Goal: Task Accomplishment & Management: Manage account settings

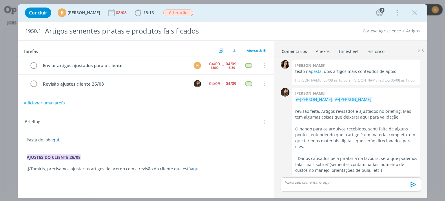
scroll to position [481, 0]
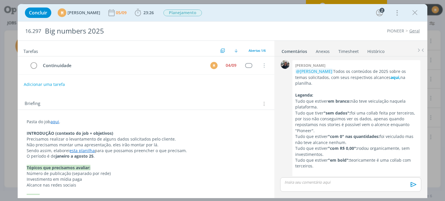
scroll to position [16, 0]
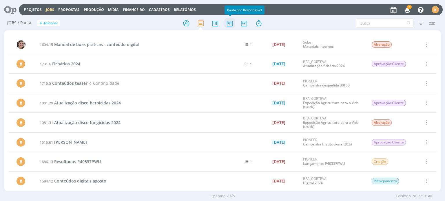
click at [228, 24] on icon at bounding box center [230, 23] width 10 height 11
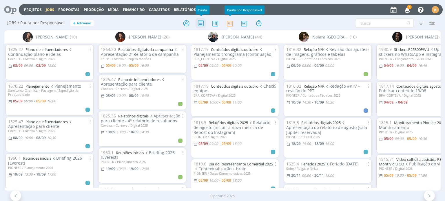
click at [199, 26] on icon at bounding box center [201, 23] width 10 height 11
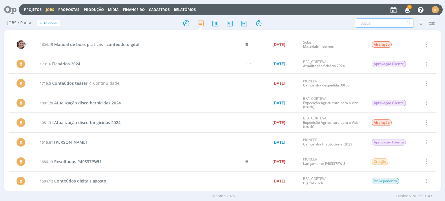
click at [385, 25] on input "text" at bounding box center [385, 23] width 58 height 9
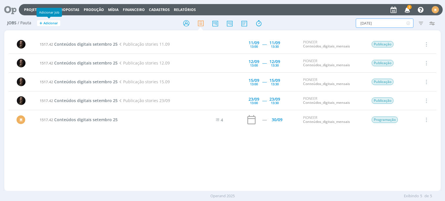
type input "setembro 25"
click at [49, 23] on span "Adicionar" at bounding box center [50, 23] width 14 height 4
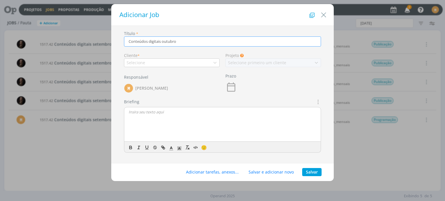
type input "Conteúdos digitais outubro"
drag, startPoint x: 201, startPoint y: 9, endPoint x: 269, endPoint y: 6, distance: 69.1
click at [247, 10] on div "Adicionar Job" at bounding box center [222, 14] width 223 height 21
click at [328, 17] on button "Close" at bounding box center [323, 14] width 9 height 12
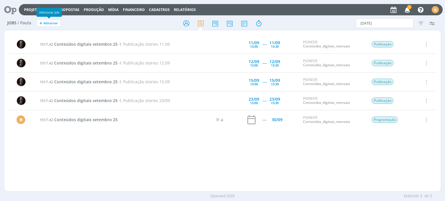
click at [55, 21] on span "Adicionar" at bounding box center [50, 23] width 14 height 4
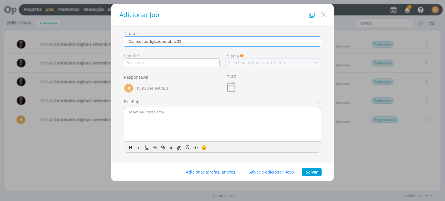
type input "Conteúdos digitais outubro 25"
click at [148, 62] on div "Selecione" at bounding box center [172, 63] width 96 height 9
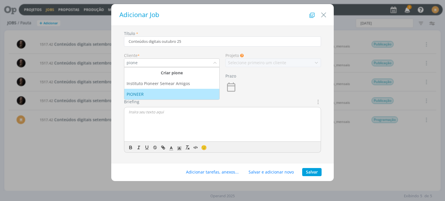
type input "pione"
click at [156, 93] on div "PIONEER" at bounding box center [172, 94] width 90 height 6
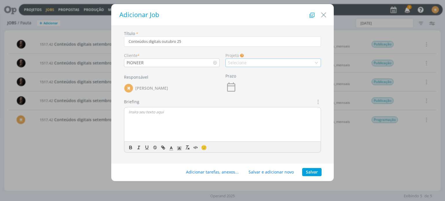
click at [247, 62] on div "Selecione" at bounding box center [273, 63] width 96 height 9
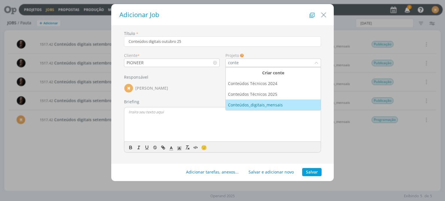
type input "conte"
click at [250, 103] on div "Conteúdos_digitais_mensais" at bounding box center [256, 105] width 56 height 6
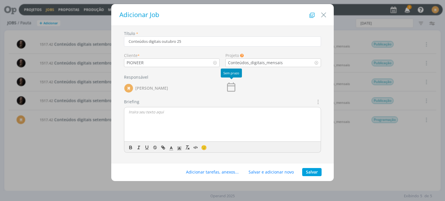
click at [230, 87] on icon "dialog" at bounding box center [231, 87] width 12 height 12
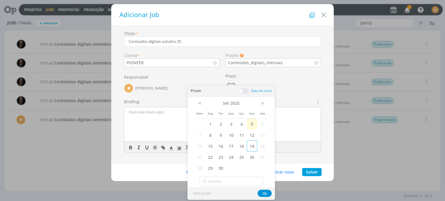
click at [250, 146] on span "19" at bounding box center [252, 146] width 10 height 11
click at [167, 121] on div "dialog" at bounding box center [222, 125] width 196 height 35
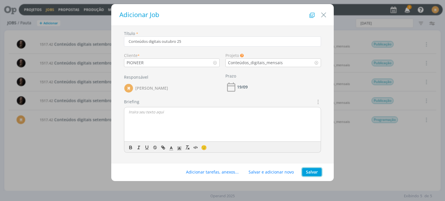
click at [307, 172] on button "Salvar" at bounding box center [311, 172] width 19 height 8
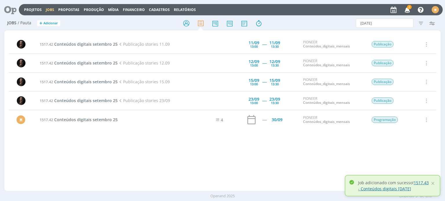
click at [424, 183] on link "1517.43 - Conteúdos digitais outubro 25" at bounding box center [393, 186] width 71 height 12
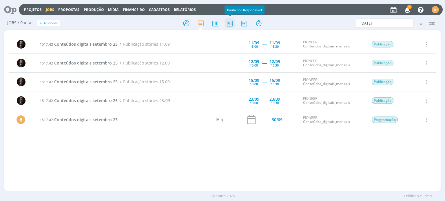
click at [229, 28] on icon at bounding box center [230, 23] width 10 height 11
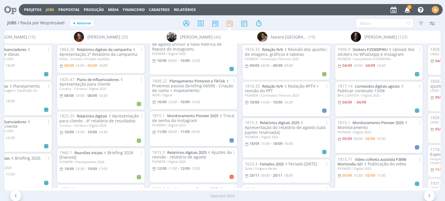
scroll to position [319, 0]
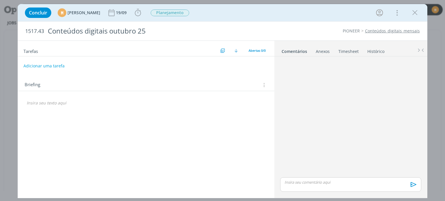
click at [51, 67] on button "Adicionar uma tarefa" at bounding box center [43, 66] width 41 height 10
type input "C"
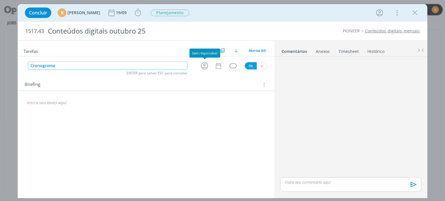
click at [208, 61] on icon "dialog" at bounding box center [204, 65] width 9 height 9
type input "Cronograma"
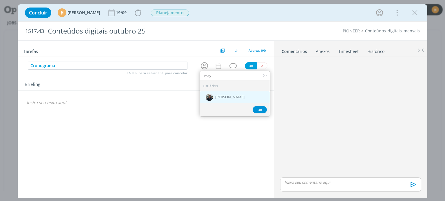
type input "may"
click at [237, 96] on span "[PERSON_NAME]" at bounding box center [229, 97] width 29 height 5
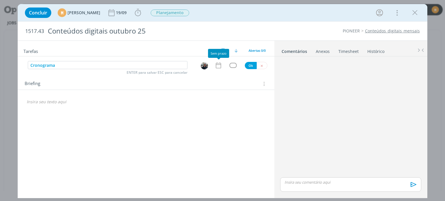
click at [217, 69] on icon "dialog" at bounding box center [219, 66] width 8 height 8
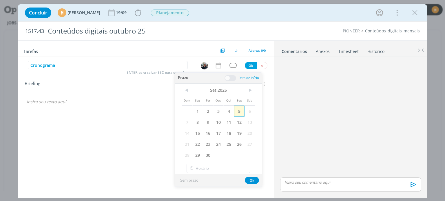
click at [240, 112] on span "5" at bounding box center [239, 111] width 10 height 11
click at [232, 76] on span at bounding box center [231, 78] width 12 height 6
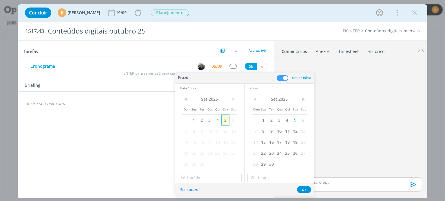
click at [223, 119] on span "5" at bounding box center [225, 120] width 8 height 11
click at [214, 177] on input "10:00" at bounding box center [210, 177] width 64 height 9
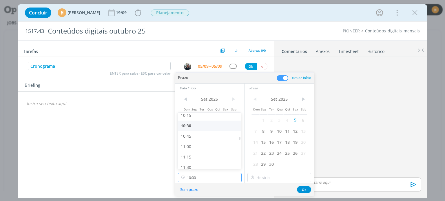
scroll to position [431, 0]
click at [195, 145] on div "11:00" at bounding box center [210, 146] width 65 height 10
type input "11:00"
click at [284, 181] on input "11:00" at bounding box center [279, 177] width 64 height 9
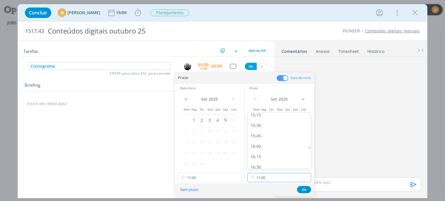
scroll to position [647, 0]
click at [268, 139] on div "16:00" at bounding box center [280, 139] width 65 height 10
type input "16:00"
click at [300, 190] on button "Ok" at bounding box center [304, 189] width 14 height 7
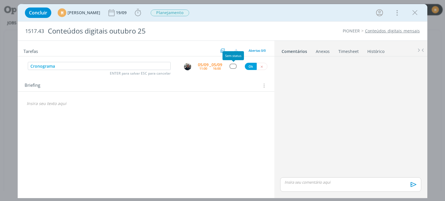
click at [235, 65] on div "dialog" at bounding box center [232, 66] width 7 height 5
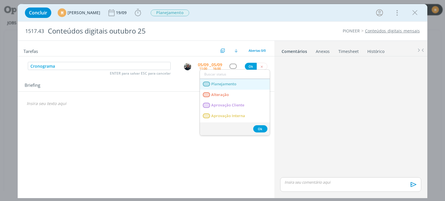
click at [229, 85] on span "Planejamento" at bounding box center [224, 84] width 25 height 5
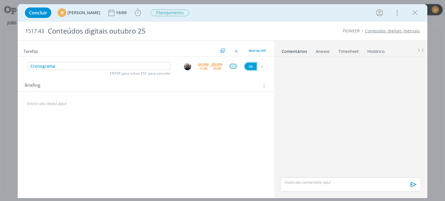
click at [252, 64] on button "Ok" at bounding box center [251, 66] width 12 height 7
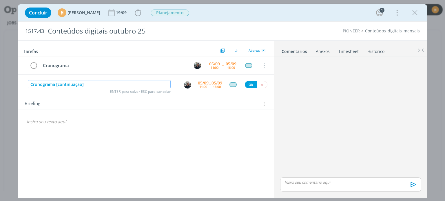
type input "Cronograma [continuação]"
click at [200, 81] on div "05/09" at bounding box center [203, 83] width 11 height 4
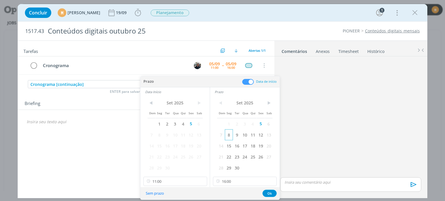
click at [230, 133] on span "8" at bounding box center [229, 135] width 8 height 11
click at [159, 138] on span "8" at bounding box center [159, 135] width 8 height 11
click at [170, 179] on input "11:00" at bounding box center [175, 181] width 64 height 9
click at [170, 141] on div "09:00" at bounding box center [175, 140] width 65 height 10
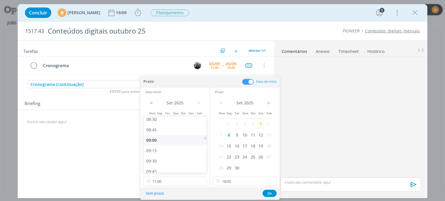
type input "09:00"
click at [238, 179] on input "16:00" at bounding box center [245, 181] width 64 height 9
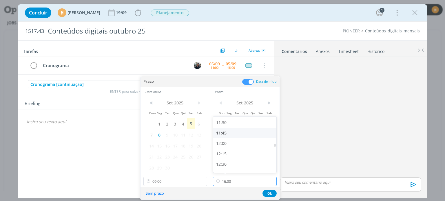
scroll to position [479, 0]
click at [230, 143] on div "12:00" at bounding box center [245, 144] width 65 height 10
type input "12:00"
click at [269, 192] on button "Ok" at bounding box center [270, 193] width 14 height 7
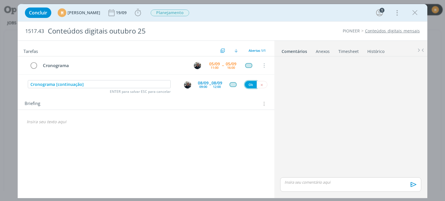
click at [252, 85] on button "Ok" at bounding box center [251, 84] width 12 height 7
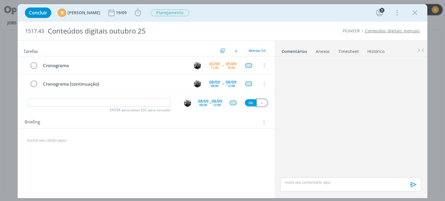
click at [261, 102] on icon "dialog" at bounding box center [262, 103] width 4 height 4
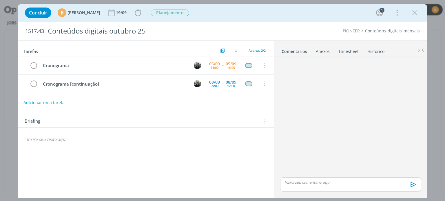
click at [41, 105] on button "Adicionar uma tarefa" at bounding box center [43, 103] width 41 height 10
type input "C"
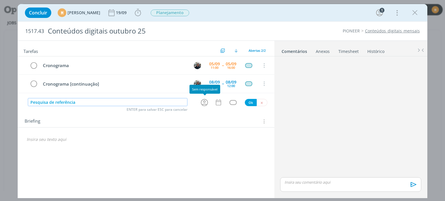
click at [204, 101] on icon "dialog" at bounding box center [204, 102] width 7 height 7
type input "Pesquisa de referência"
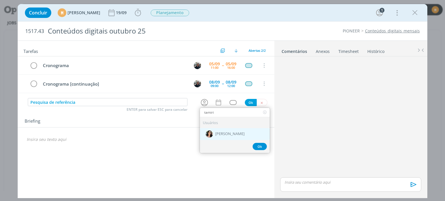
type input "tamiri"
click at [227, 134] on span "[PERSON_NAME]" at bounding box center [229, 134] width 29 height 5
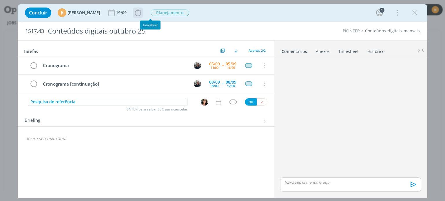
click at [142, 13] on icon "dialog" at bounding box center [138, 12] width 9 height 9
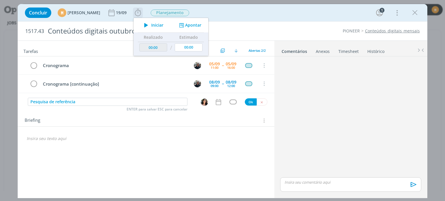
click at [163, 24] on span "Iniciar" at bounding box center [157, 25] width 12 height 4
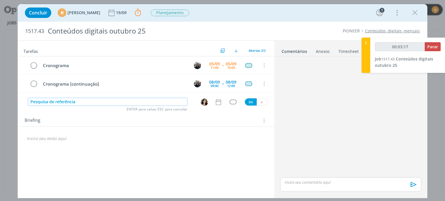
drag, startPoint x: 85, startPoint y: 103, endPoint x: 7, endPoint y: 95, distance: 78.0
click at [7, 95] on div "Concluir M Mariana Kochenborger 19/09 Parar Apontar Data * 05/09/2025 Horas * 0…" at bounding box center [222, 100] width 445 height 201
type input "00:03:18"
type input "C"
type input "00:03:24"
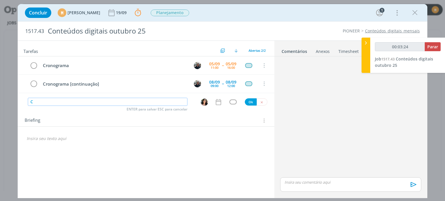
type input "CC"
type input "00:03:25"
type input "CCheck e"
type input "00:03:26"
type input "CCheck equ"
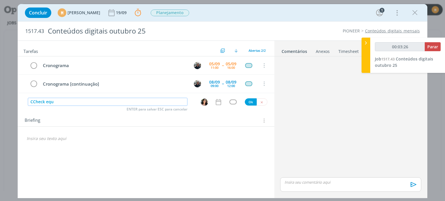
type input "00:03:27"
type input "C"
type input "00:03:28"
type input "Che"
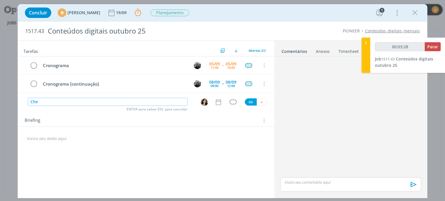
type input "00:03:29"
type input "C"
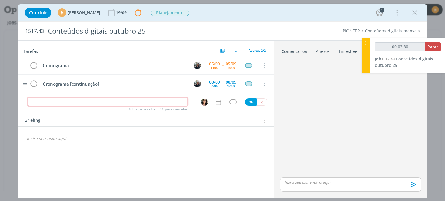
type input "00:03:31"
click at [264, 104] on button "dialog" at bounding box center [262, 102] width 11 height 7
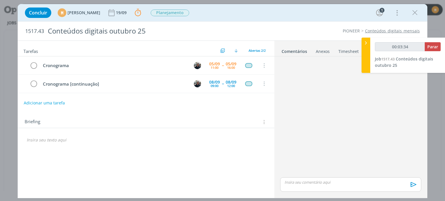
click at [133, 156] on div "Tarefas Usar Job de template Criar template a partir deste job Visualizar Templ…" at bounding box center [146, 118] width 256 height 154
click at [116, 143] on div "dialog" at bounding box center [145, 140] width 247 height 10
type input "00:04:19"
click at [93, 140] on p "dialog" at bounding box center [146, 140] width 238 height 6
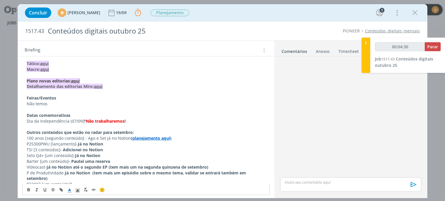
scroll to position [116, 0]
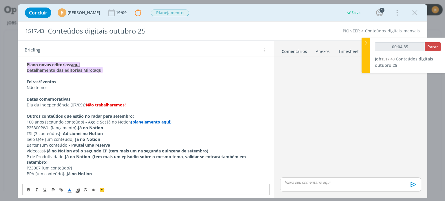
drag, startPoint x: 36, startPoint y: 105, endPoint x: 133, endPoint y: 106, distance: 97.1
click at [133, 106] on p "Dia da Independência (07/09) ? Não trabalharemos!" at bounding box center [146, 105] width 238 height 6
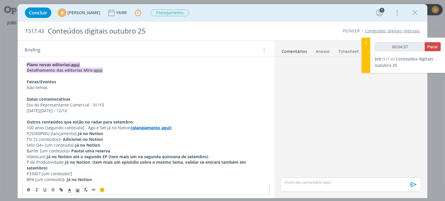
click at [133, 106] on p "Dia do Representante Comercial - 01/10" at bounding box center [146, 105] width 238 height 6
drag, startPoint x: 209, startPoint y: 102, endPoint x: 172, endPoint y: 105, distance: 36.6
click at [172, 105] on p "Dia do Representante Comercial - 01/10 [vamos pensar em um job separado, será u…" at bounding box center [146, 105] width 238 height 6
click at [150, 112] on p "Dia do Engenheiro Agrônomo - 12/10" at bounding box center [146, 111] width 238 height 6
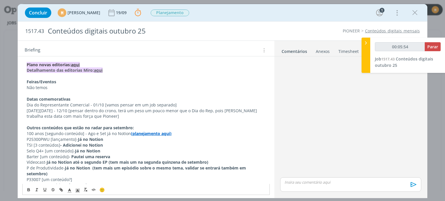
click at [119, 127] on strong "Outros conteúdos que estão no radar para setembro:" at bounding box center [80, 128] width 107 height 6
click at [54, 133] on p "100 anos [segundo conteúdo] - Ago e Set já no Notion (planejamento aqui)" at bounding box center [146, 134] width 238 height 6
click at [125, 144] on p "TSI [3 conteúdos] - Adicionei no Notion" at bounding box center [146, 146] width 238 height 6
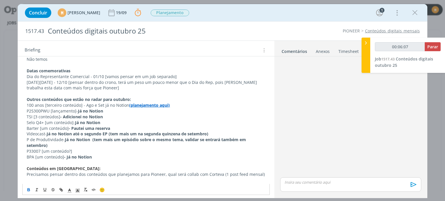
scroll to position [145, 0]
drag, startPoint x: 27, startPoint y: 116, endPoint x: 118, endPoint y: 117, distance: 90.4
click at [118, 117] on p "TSI [3 conteúdos] - Adicionei no Notion" at bounding box center [146, 117] width 238 height 6
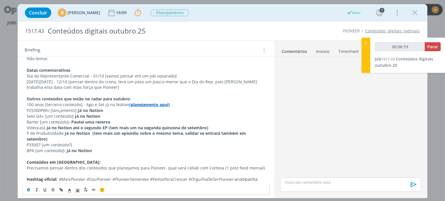
click at [51, 121] on p "Barter [um conteúdo] - Pautei uma reserva" at bounding box center [146, 122] width 238 height 6
click at [120, 119] on p "Barter [um conteúdo] - Pautei uma reserva" at bounding box center [146, 122] width 238 height 6
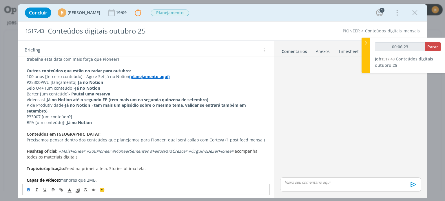
scroll to position [174, 0]
click at [185, 113] on p "P33007 [um conteúdo?]" at bounding box center [146, 116] width 238 height 6
drag, startPoint x: 24, startPoint y: 109, endPoint x: 46, endPoint y: 112, distance: 22.1
click at [46, 112] on div "Pasta do job aqui Planejamento Pioneer 2025: aqui Tático: aqui Macro: aqui Plan…" at bounding box center [145, 118] width 247 height 315
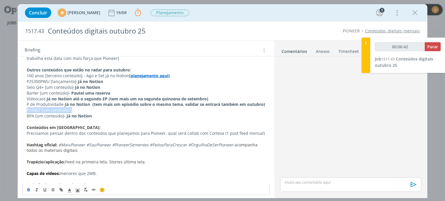
drag, startPoint x: 85, startPoint y: 113, endPoint x: 14, endPoint y: 114, distance: 70.7
click at [14, 114] on div "Concluir M Mariana Kochenborger 19/09 Parar Apontar Data * 05/09/2025 Horas * 0…" at bounding box center [222, 100] width 445 height 201
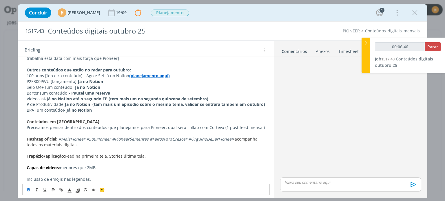
click at [106, 113] on p "BPA [um conteúdo] - Já no Notion" at bounding box center [146, 111] width 238 height 6
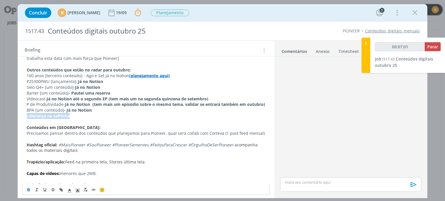
drag, startPoint x: 71, startPoint y: 123, endPoint x: 19, endPoint y: 123, distance: 52.4
click at [19, 123] on div "Pasta do job aqui Planejamento Pioneer 2025: aqui Tático: aqui Macro: aqui Plan…" at bounding box center [146, 119] width 256 height 329
click at [28, 189] on icon "dialog" at bounding box center [29, 189] width 2 height 1
click at [436, 48] on span "Parar" at bounding box center [432, 47] width 11 height 6
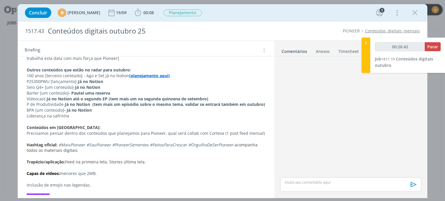
type input "00:27:41"
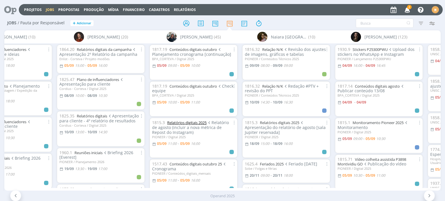
click at [189, 123] on link "Relatórios digitais 2025" at bounding box center [186, 122] width 39 height 5
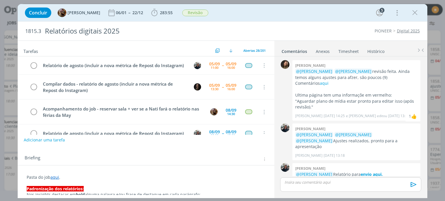
scroll to position [677, 0]
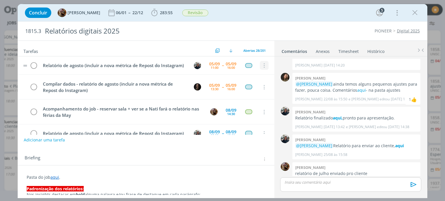
click at [261, 67] on icon "dialog" at bounding box center [264, 65] width 6 height 5
click at [243, 80] on link "Cancelar" at bounding box center [246, 75] width 46 height 9
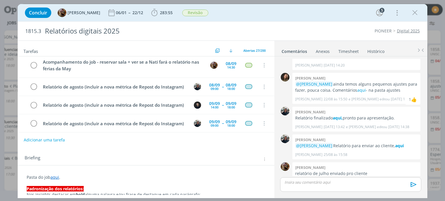
scroll to position [29, 0]
click at [211, 90] on div "09:00" at bounding box center [215, 88] width 8 height 3
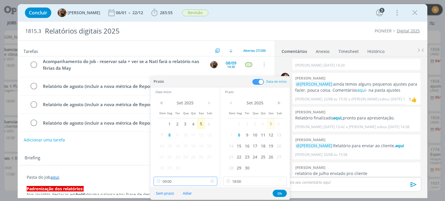
click at [177, 178] on input "09:00" at bounding box center [186, 181] width 64 height 9
click at [168, 130] on div "13:00" at bounding box center [186, 130] width 65 height 10
type input "13:00"
click at [280, 190] on button "Ok" at bounding box center [280, 193] width 14 height 7
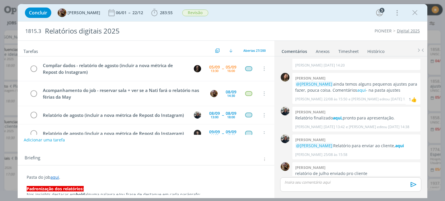
scroll to position [0, 0]
click at [223, 180] on p "Pasta do job aqui ." at bounding box center [146, 178] width 238 height 6
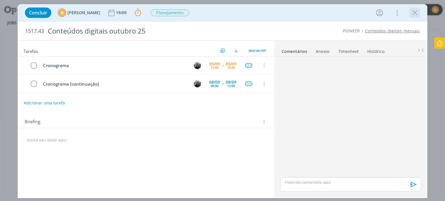
click at [414, 14] on icon "dialog" at bounding box center [415, 12] width 9 height 9
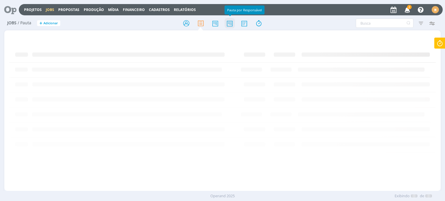
click at [228, 26] on icon at bounding box center [230, 23] width 10 height 11
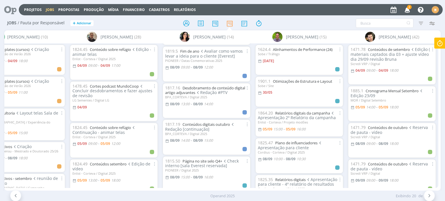
scroll to position [0, 1422]
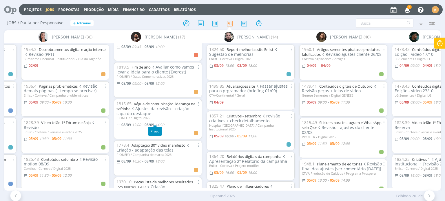
scroll to position [174, 0]
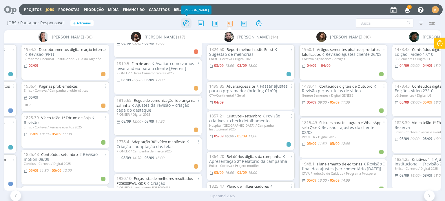
click at [188, 23] on icon at bounding box center [186, 23] width 10 height 11
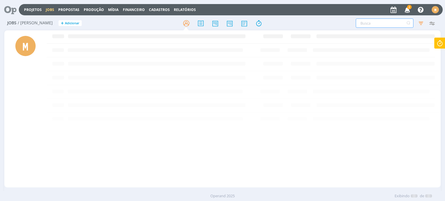
click at [386, 24] on input "text" at bounding box center [385, 23] width 58 height 9
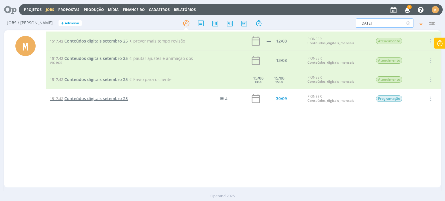
type input "setembro 25"
click at [105, 98] on span "Conteúdos digitais setembro 25" at bounding box center [95, 99] width 63 height 6
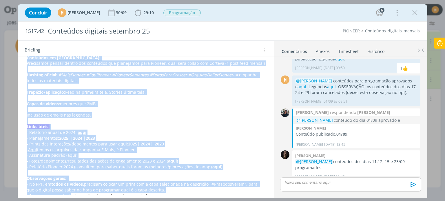
scroll to position [460, 0]
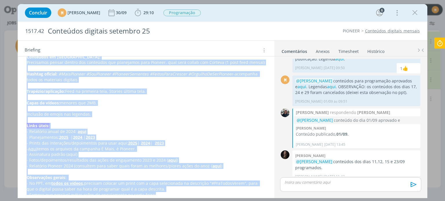
drag, startPoint x: 28, startPoint y: 99, endPoint x: 192, endPoint y: 196, distance: 191.2
click at [192, 196] on div "Tarefas Usar Job de template Criar template a partir deste job Visualizar Templ…" at bounding box center [222, 120] width 409 height 158
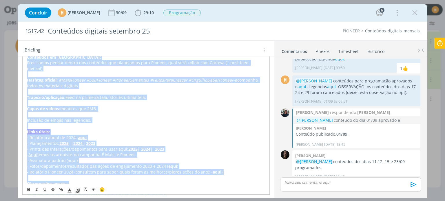
copy div "Planejamento Pioneer 2025: aqui Tático: aqui Macro: aqui Plano novas editorias:…"
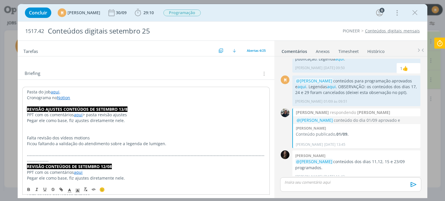
scroll to position [87, 0]
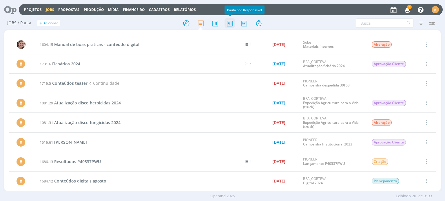
click at [229, 26] on icon at bounding box center [230, 23] width 10 height 11
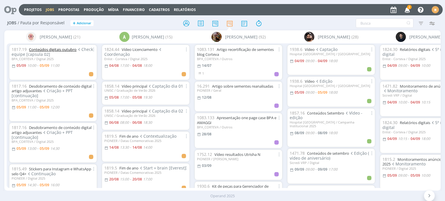
click at [54, 51] on link "Conteúdos digitais outubro" at bounding box center [53, 49] width 48 height 5
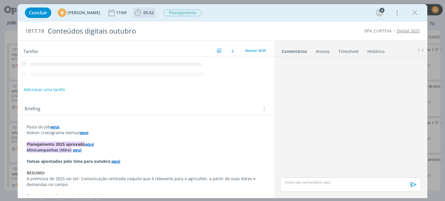
click at [142, 10] on icon "dialog" at bounding box center [138, 12] width 9 height 9
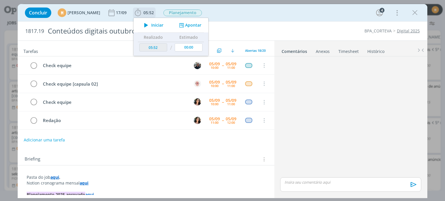
click at [163, 24] on span "Iniciar" at bounding box center [157, 25] width 12 height 4
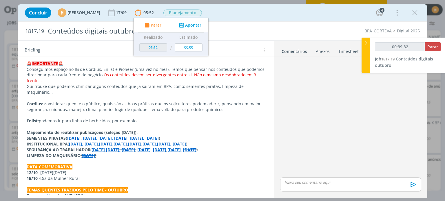
scroll to position [264, 0]
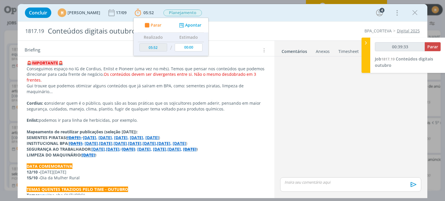
click at [97, 125] on p "dialog" at bounding box center [146, 126] width 238 height 6
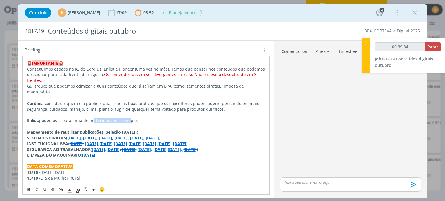
drag, startPoint x: 90, startPoint y: 121, endPoint x: 126, endPoint y: 119, distance: 36.0
click at [126, 119] on p "Enlist: podemos ir para linha de herbicidas, por exemplo." at bounding box center [146, 121] width 238 height 6
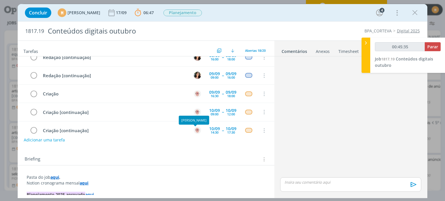
scroll to position [0, 0]
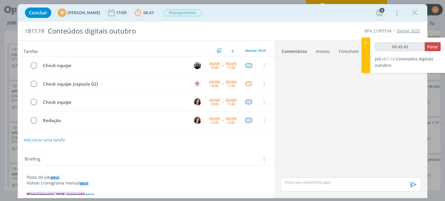
type input "00:45:46"
click at [432, 46] on span "Parar" at bounding box center [432, 47] width 11 height 6
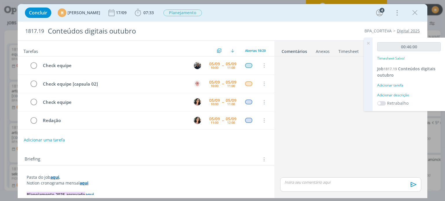
click at [393, 95] on div "Adicionar descrição" at bounding box center [408, 95] width 63 height 5
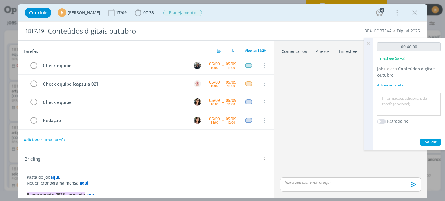
click at [388, 103] on textarea at bounding box center [409, 104] width 61 height 21
click at [417, 101] on textarea "Reunião de check" at bounding box center [409, 104] width 61 height 21
type textarea "Reunião de check"
click at [436, 140] on span "Salvar" at bounding box center [431, 142] width 12 height 6
click at [369, 45] on icon at bounding box center [368, 43] width 10 height 11
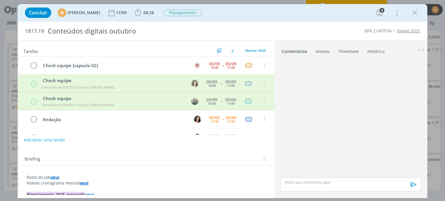
click at [340, 50] on link "Timesheet" at bounding box center [348, 50] width 21 height 8
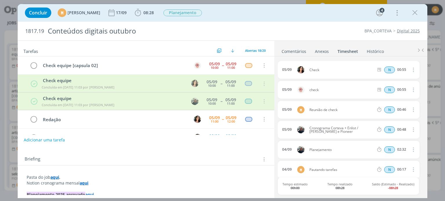
click at [252, 17] on div "Concluir M Mariana Kochenborger 17/09 08:28 Iniciar Apontar Data * 05/09/2025 H…" at bounding box center [222, 13] width 401 height 14
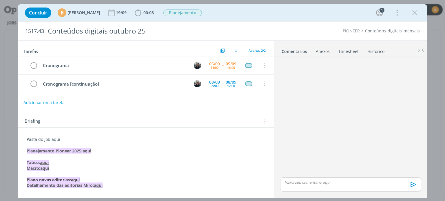
click at [58, 101] on button "Adicionar uma tarefa" at bounding box center [43, 103] width 41 height 10
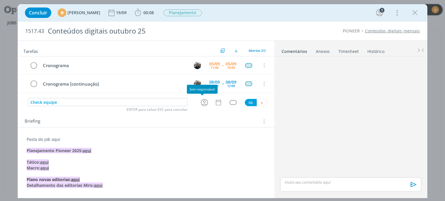
click at [203, 102] on icon "dialog" at bounding box center [204, 102] width 9 height 9
type input "Check equipe"
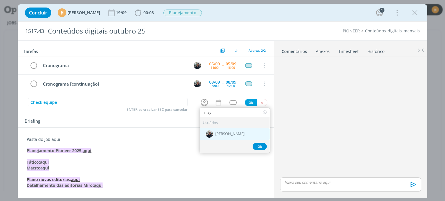
type input "may"
click at [220, 130] on div "[PERSON_NAME]" at bounding box center [235, 134] width 70 height 12
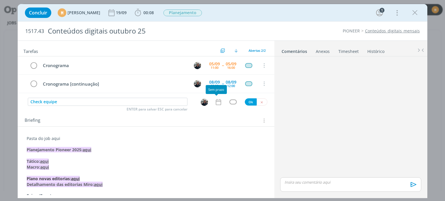
click at [215, 103] on icon "dialog" at bounding box center [219, 103] width 8 height 8
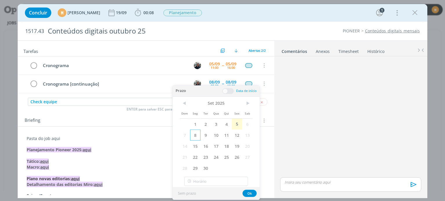
click at [194, 135] on span "8" at bounding box center [195, 135] width 10 height 11
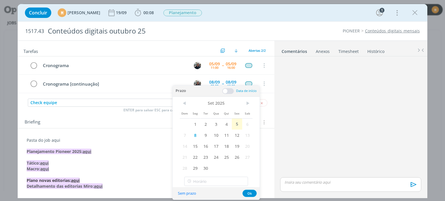
click at [228, 90] on span at bounding box center [228, 91] width 12 height 6
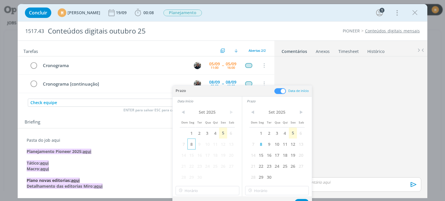
click at [191, 142] on span "8" at bounding box center [191, 144] width 8 height 11
click at [207, 188] on input "12:00" at bounding box center [208, 190] width 64 height 9
click at [198, 158] on div "13:00" at bounding box center [208, 159] width 65 height 10
type input "13:00"
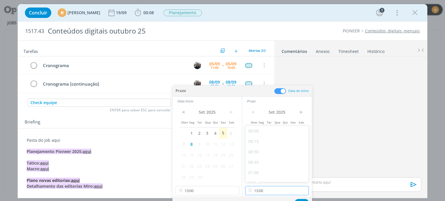
click at [279, 190] on input "13:00" at bounding box center [277, 190] width 64 height 9
click at [260, 160] on div "14:00" at bounding box center [277, 159] width 65 height 10
type input "14:00"
click at [301, 199] on button "Ok" at bounding box center [302, 202] width 14 height 7
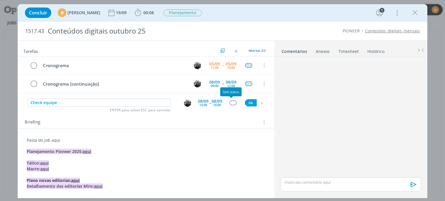
click at [232, 103] on div "dialog" at bounding box center [232, 103] width 7 height 5
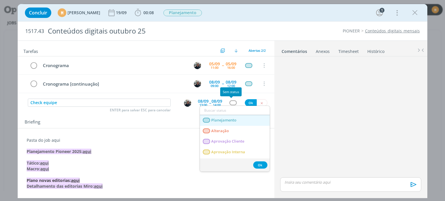
click at [234, 122] on span "Planejamento" at bounding box center [224, 120] width 25 height 5
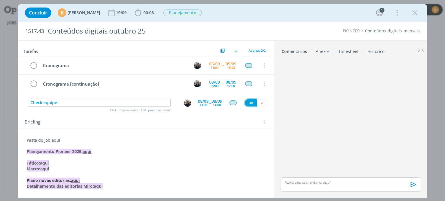
click at [245, 104] on button "Ok" at bounding box center [251, 102] width 12 height 7
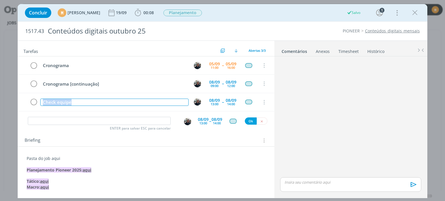
drag, startPoint x: 82, startPoint y: 102, endPoint x: 9, endPoint y: 99, distance: 72.8
click at [9, 99] on div "Concluir M Mariana Kochenborger 19/09 00:08 Iniciar Apontar Data * 05/09/2025 H…" at bounding box center [222, 100] width 445 height 201
copy div "Check equipe"
click at [76, 113] on div "Cronograma 05/09 11:00 -- 05/09 16:00 Cancelar Cronograma [continuação] 08/09 0…" at bounding box center [146, 87] width 256 height 60
click at [79, 125] on div "ENTER para salvar ESC para cancelar 08/09 13:00 -- 08/09 14:00 Ok" at bounding box center [146, 121] width 256 height 10
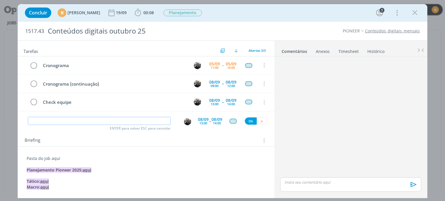
click at [79, 124] on input "dialog" at bounding box center [99, 121] width 143 height 8
paste input "Check equipe"
click at [184, 120] on img "dialog" at bounding box center [187, 121] width 7 height 7
type input "Check equipe"
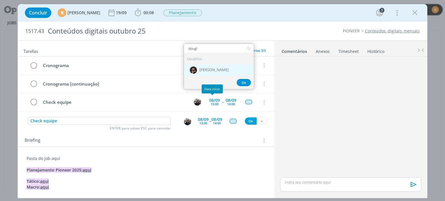
type input "dougl"
click at [200, 68] on span "[PERSON_NAME]" at bounding box center [213, 70] width 29 height 5
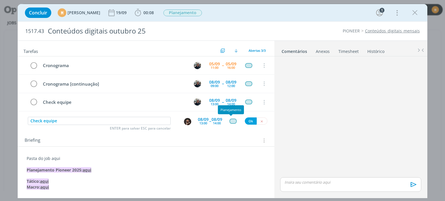
click at [229, 120] on div "dialog" at bounding box center [232, 121] width 7 height 5
click at [252, 121] on button "Ok" at bounding box center [251, 121] width 12 height 7
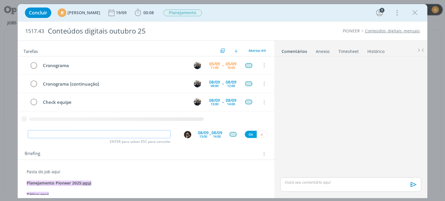
paste input "Check equipe"
type input "Check equipe"
click at [186, 130] on div "dialog" at bounding box center [188, 134] width 19 height 9
click at [185, 136] on img "dialog" at bounding box center [187, 134] width 7 height 7
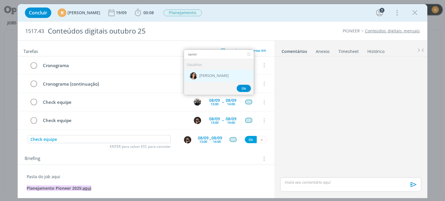
type input "tamir"
click at [204, 76] on span "[PERSON_NAME]" at bounding box center [213, 76] width 29 height 5
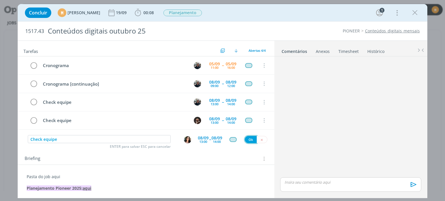
click at [246, 138] on button "Ok" at bounding box center [251, 139] width 12 height 7
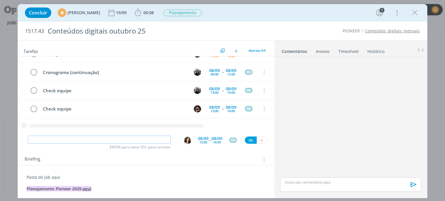
paste input "Check equipe"
click at [185, 139] on img "dialog" at bounding box center [187, 140] width 7 height 7
type input "Check equipe"
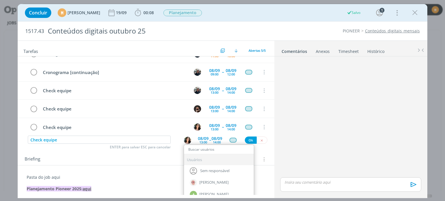
scroll to position [0, 0]
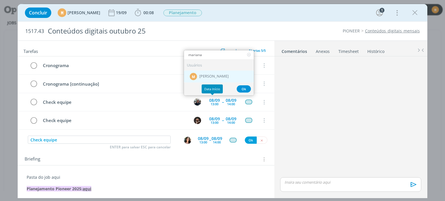
type input "mariana"
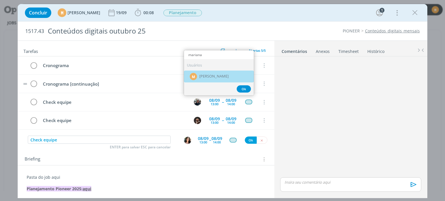
click at [205, 77] on span "[PERSON_NAME]" at bounding box center [213, 76] width 29 height 5
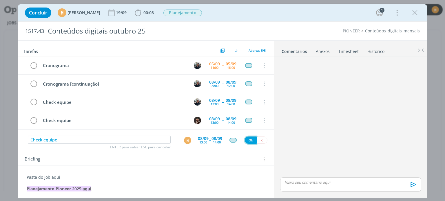
click at [250, 141] on button "Ok" at bounding box center [251, 140] width 12 height 7
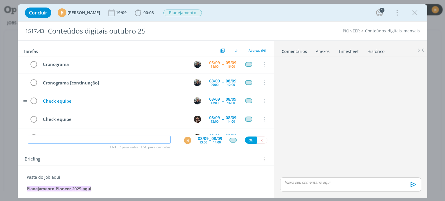
scroll to position [1, 0]
click at [100, 99] on div "Check equipe" at bounding box center [114, 101] width 148 height 7
drag, startPoint x: 101, startPoint y: 101, endPoint x: 72, endPoint y: 95, distance: 29.5
click at [72, 95] on tr "Check equipe [Everest] 08/09 13:00 -- 08/09 14:00 Cancelar" at bounding box center [146, 102] width 256 height 18
copy div "[Everest]"
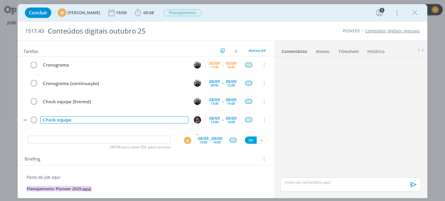
click at [93, 116] on div "Check equipe" at bounding box center [114, 119] width 148 height 7
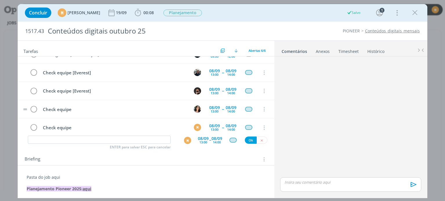
click at [97, 104] on td "Check equipe" at bounding box center [113, 109] width 148 height 10
click at [99, 108] on div "Check equipe" at bounding box center [114, 109] width 148 height 7
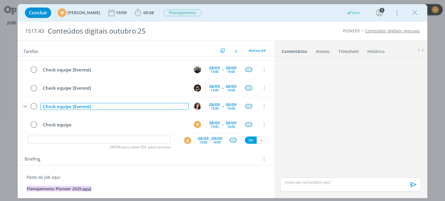
scroll to position [35, 0]
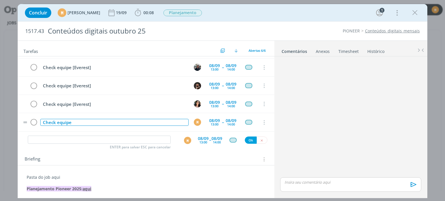
click at [94, 121] on div "Check equipe" at bounding box center [114, 122] width 148 height 7
click at [106, 141] on input "dialog" at bounding box center [99, 140] width 143 height 8
type input "Redação"
click at [185, 142] on div "M" at bounding box center [187, 140] width 7 height 7
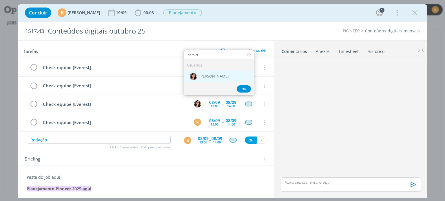
type input "tamiri"
click at [197, 77] on div "[PERSON_NAME]" at bounding box center [219, 77] width 70 height 12
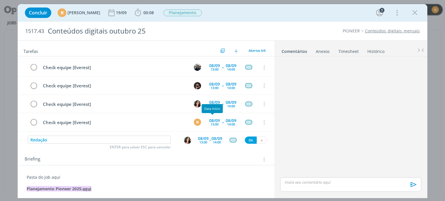
click at [203, 139] on div "08/09" at bounding box center [203, 139] width 11 height 4
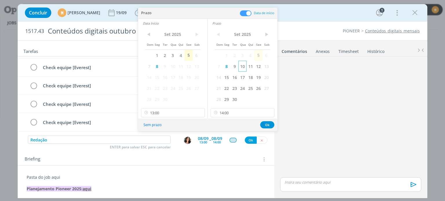
click at [242, 70] on span "10" at bounding box center [242, 66] width 8 height 11
click at [174, 68] on span "10" at bounding box center [173, 66] width 8 height 11
click at [163, 111] on input "13:00" at bounding box center [173, 112] width 64 height 9
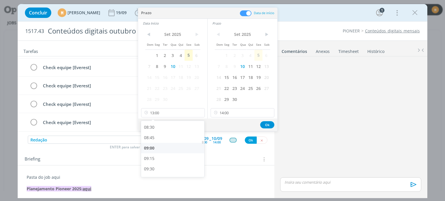
click at [167, 147] on div "09:00" at bounding box center [173, 148] width 65 height 10
type input "09:00"
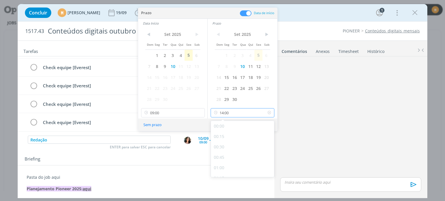
click at [241, 110] on input "14:00" at bounding box center [243, 112] width 64 height 9
click at [221, 162] on div "18:00" at bounding box center [243, 163] width 65 height 10
type input "18:00"
click at [267, 123] on button "Ok" at bounding box center [267, 124] width 14 height 7
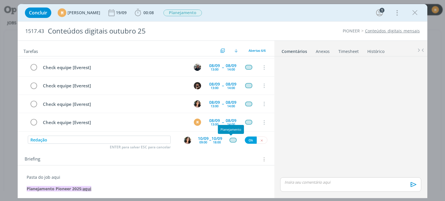
click at [232, 138] on div "dialog" at bounding box center [232, 140] width 7 height 5
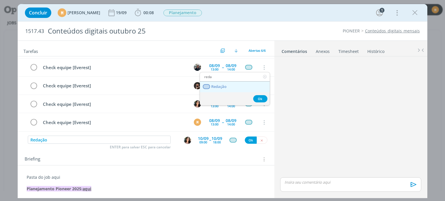
type input "reda"
click at [218, 85] on span "Redação" at bounding box center [219, 87] width 15 height 5
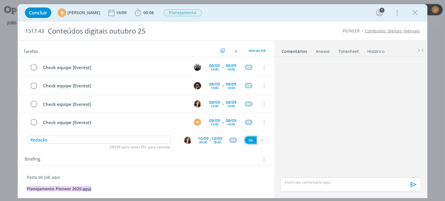
click at [247, 141] on button "Ok" at bounding box center [251, 140] width 12 height 7
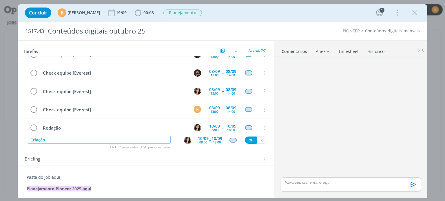
click at [184, 143] on img "dialog" at bounding box center [187, 140] width 7 height 7
type input "Criação"
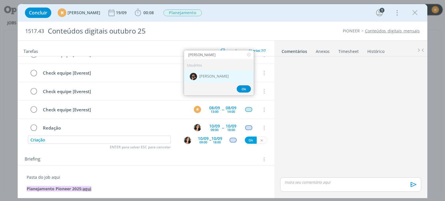
type input "douglas"
click at [203, 77] on span "[PERSON_NAME]" at bounding box center [213, 76] width 29 height 5
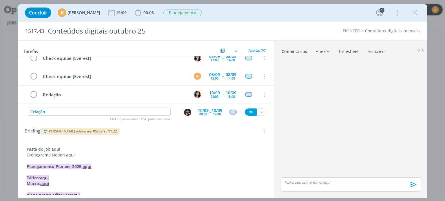
scroll to position [29, 0]
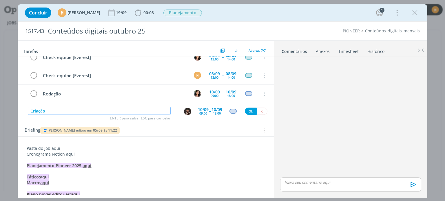
click at [108, 112] on input "Criação" at bounding box center [99, 111] width 143 height 8
click at [201, 108] on div "10/09" at bounding box center [203, 110] width 11 height 4
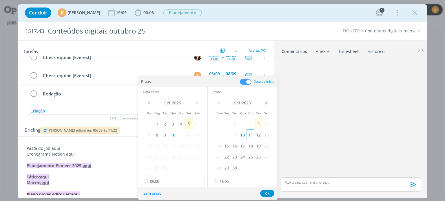
click at [250, 135] on span "11" at bounding box center [251, 135] width 8 height 11
click at [183, 135] on span "11" at bounding box center [181, 135] width 8 height 11
click at [232, 186] on div "< Set 2025 > Dom Seg Ter Qua Qui Sex Sab 1 2 3 4 5 6 7 8 9 10 11 12 13 14 15 16…" at bounding box center [243, 141] width 70 height 91
click at [234, 181] on input "18:00" at bounding box center [243, 181] width 64 height 9
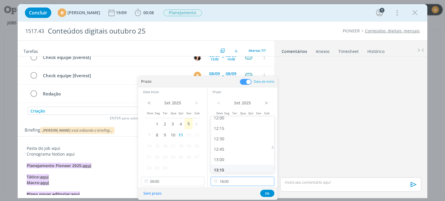
scroll to position [504, 0]
click at [219, 119] on div "12:00" at bounding box center [243, 118] width 65 height 10
type input "12:00"
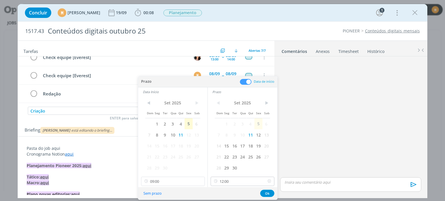
scroll to position [501, 0]
click at [268, 192] on button "Ok" at bounding box center [267, 193] width 14 height 7
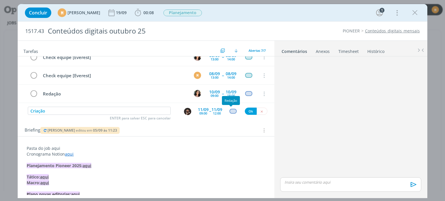
click at [231, 110] on div "dialog" at bounding box center [232, 111] width 7 height 5
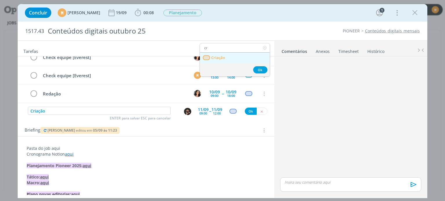
type input "cr"
click at [222, 60] on link "Criação" at bounding box center [235, 58] width 70 height 11
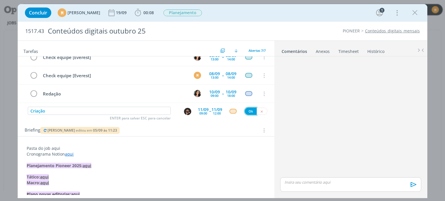
click at [249, 112] on button "Ok" at bounding box center [251, 111] width 12 height 7
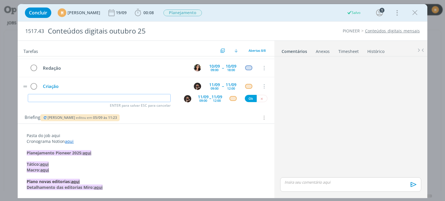
scroll to position [29, 0]
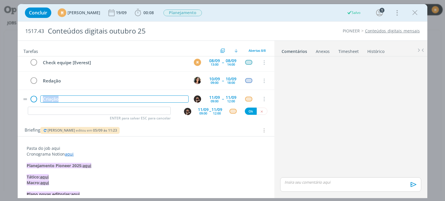
drag, startPoint x: 68, startPoint y: 99, endPoint x: 32, endPoint y: 96, distance: 35.5
click at [32, 96] on tr "Criação 11/09 09:00 -- 11/09 12:00 Cancelar" at bounding box center [146, 99] width 256 height 18
copy div "Criação"
click at [60, 114] on input "dialog" at bounding box center [99, 111] width 143 height 8
paste input "Criação"
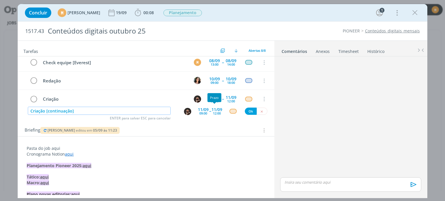
type input "Criação [continuação]"
click at [216, 108] on div "11/09" at bounding box center [217, 110] width 11 height 4
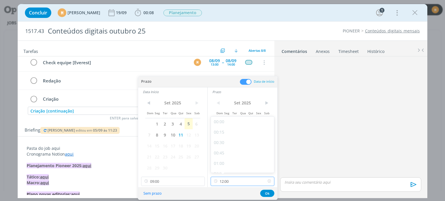
click at [240, 185] on input "12:00" at bounding box center [243, 181] width 64 height 9
click at [238, 152] on div "18:00" at bounding box center [243, 155] width 65 height 10
type input "18:00"
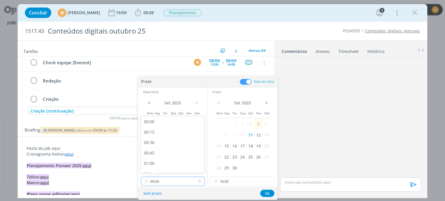
click at [177, 180] on input "09:00" at bounding box center [173, 181] width 64 height 9
click at [169, 152] on div "13:30" at bounding box center [173, 151] width 65 height 10
type input "13:30"
click at [270, 193] on button "Ok" at bounding box center [267, 193] width 14 height 7
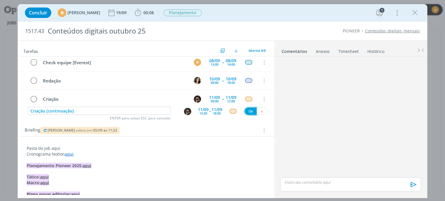
click at [247, 113] on button "Ok" at bounding box center [251, 111] width 12 height 7
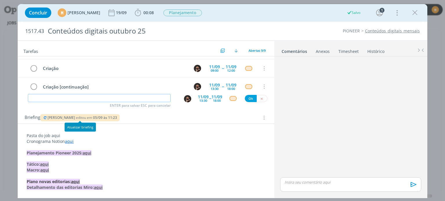
scroll to position [29, 0]
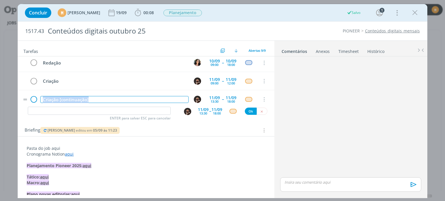
drag, startPoint x: 105, startPoint y: 98, endPoint x: 30, endPoint y: 98, distance: 74.5
click at [30, 98] on tr "Criação [continuação] 11/09 13:30 -- 11/09 18:00 Cancelar" at bounding box center [146, 99] width 256 height 18
copy div "Criação [continuação]"
click at [74, 114] on input "dialog" at bounding box center [99, 111] width 143 height 8
paste input "Criação [continuação]"
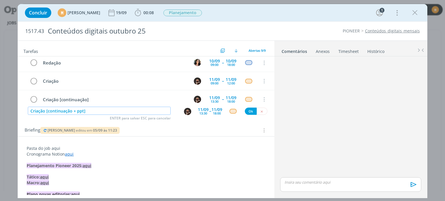
type input "Criação [continuação + ppt]"
click at [198, 110] on div "11/09" at bounding box center [203, 110] width 11 height 4
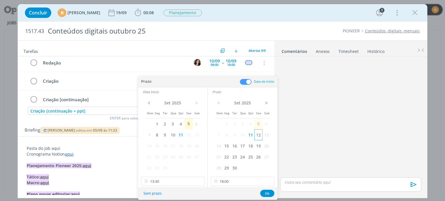
click at [259, 136] on span "12" at bounding box center [258, 135] width 8 height 11
click at [189, 135] on span "12" at bounding box center [189, 135] width 8 height 11
click at [181, 181] on input "13:30" at bounding box center [173, 181] width 64 height 9
click at [158, 125] on div "09:00" at bounding box center [173, 123] width 65 height 10
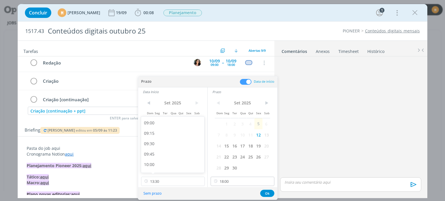
type input "09:00"
click at [267, 193] on button "Ok" at bounding box center [267, 193] width 14 height 7
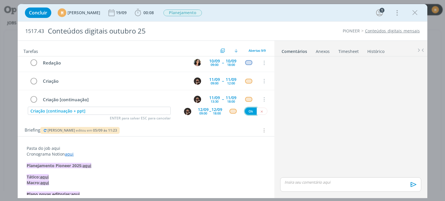
click at [247, 111] on button "Ok" at bounding box center [251, 111] width 12 height 7
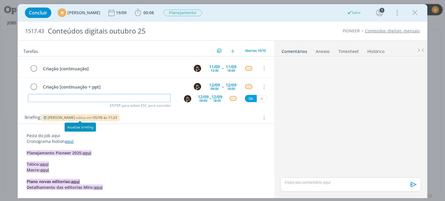
scroll to position [29, 0]
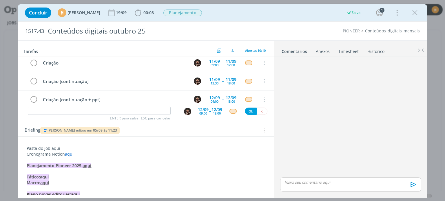
click at [131, 172] on p "dialog" at bounding box center [146, 172] width 238 height 6
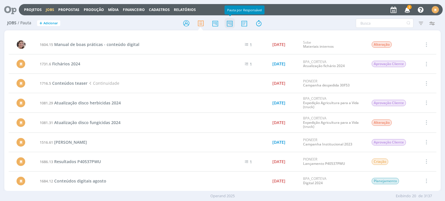
click at [227, 24] on icon at bounding box center [230, 23] width 10 height 11
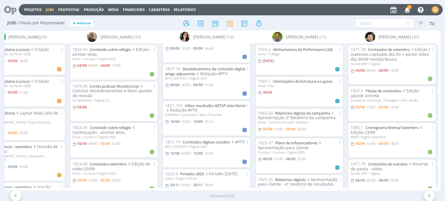
scroll to position [348, 0]
click at [221, 108] on link "Vídeo resultados GETAP área Norte" at bounding box center [215, 105] width 61 height 5
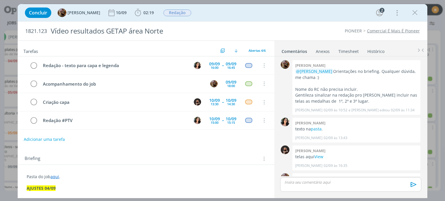
scroll to position [57, 0]
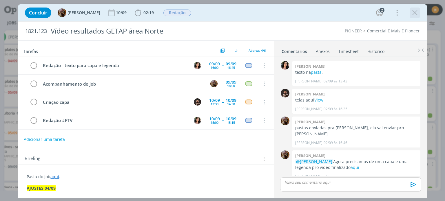
click at [411, 16] on icon "dialog" at bounding box center [415, 12] width 9 height 9
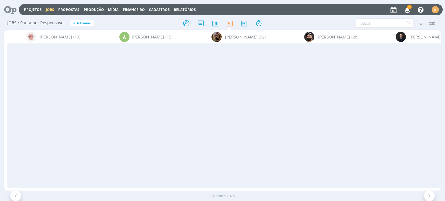
scroll to position [348, 0]
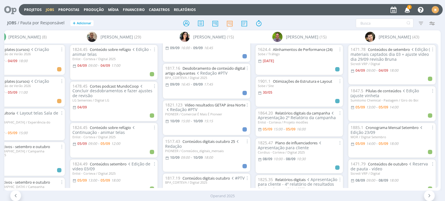
drag, startPoint x: 373, startPoint y: 187, endPoint x: 295, endPoint y: 193, distance: 78.7
click at [295, 193] on div "Projetos Jobs Propostas Produção Mídia Financeiro Cadastros Relatórios 3 Notifi…" at bounding box center [222, 100] width 445 height 201
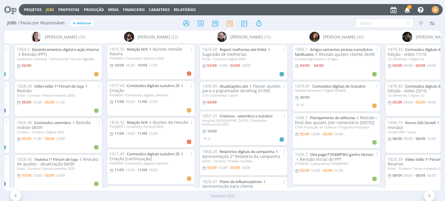
scroll to position [0, 486]
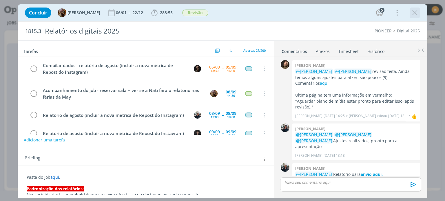
scroll to position [677, 0]
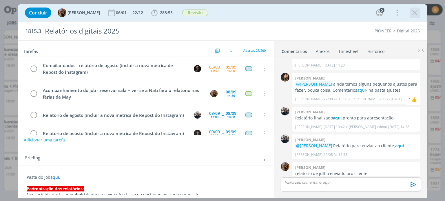
drag, startPoint x: 415, startPoint y: 15, endPoint x: 408, endPoint y: 14, distance: 7.1
click at [415, 15] on icon "dialog" at bounding box center [415, 12] width 9 height 9
click at [415, 14] on icon "dialog" at bounding box center [415, 12] width 9 height 9
click at [414, 12] on icon "dialog" at bounding box center [415, 12] width 9 height 9
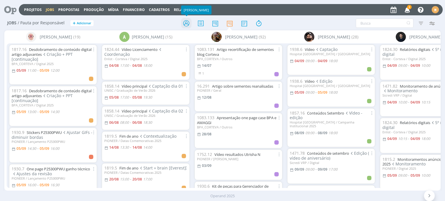
click at [186, 22] on icon at bounding box center [186, 23] width 10 height 11
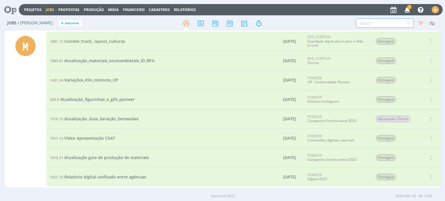
click at [374, 24] on input "text" at bounding box center [385, 23] width 58 height 9
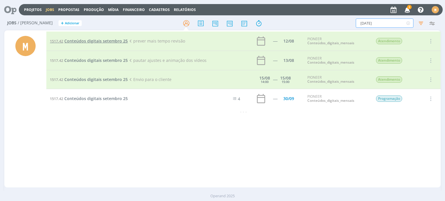
type input "[DATE]"
click at [92, 40] on span "Conteúdos digitais setembro 25" at bounding box center [95, 41] width 63 height 6
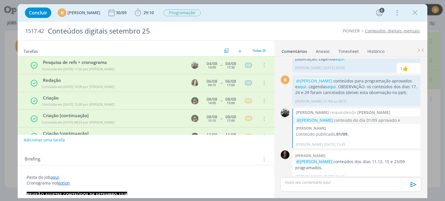
scroll to position [177, 0]
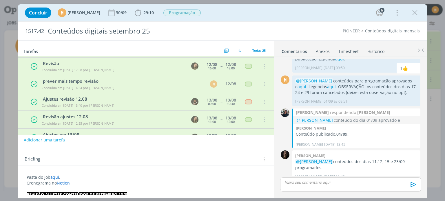
click at [349, 52] on link "Timesheet" at bounding box center [348, 50] width 21 height 8
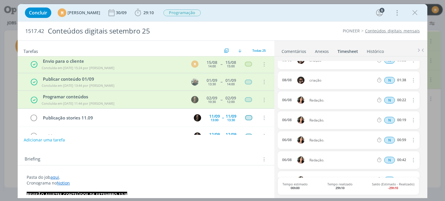
scroll to position [322, 0]
click at [56, 177] on link "aqui" at bounding box center [54, 178] width 9 height 6
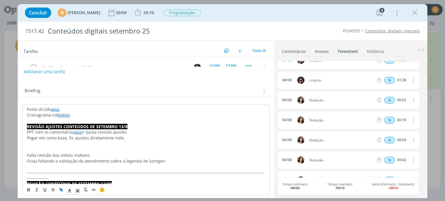
scroll to position [87, 0]
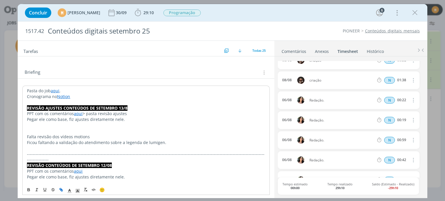
click at [53, 90] on link "aqui" at bounding box center [55, 91] width 9 height 6
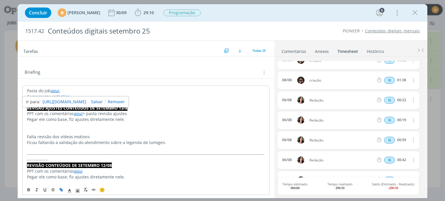
click at [53, 102] on link "https://sobeae.sharepoint.com/:f:/s/SOBEAE/Eq5mMoWWbllCuDs57tV0PkQBp8NzFwNOacGp…" at bounding box center [65, 102] width 44 height 8
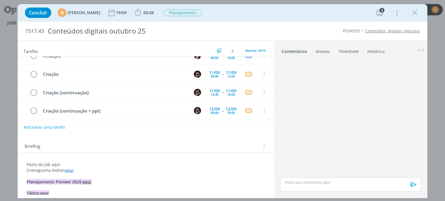
scroll to position [29, 0]
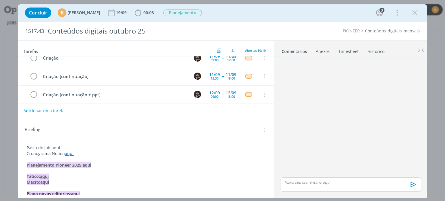
click at [42, 111] on button "Adicionar uma tarefa" at bounding box center [43, 111] width 41 height 10
click at [94, 110] on input "dialog" at bounding box center [108, 111] width 160 height 8
type input "R"
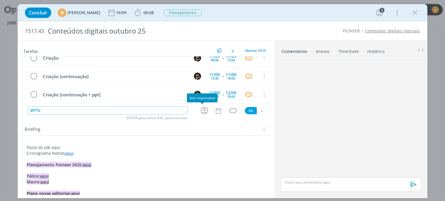
click at [202, 110] on icon "dialog" at bounding box center [204, 110] width 7 height 7
type input "#PTV"
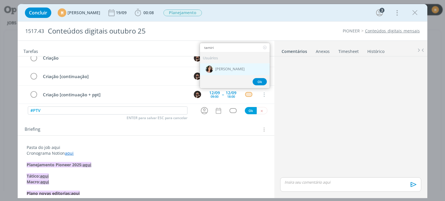
type input "tamiri"
click at [214, 65] on div "[PERSON_NAME]" at bounding box center [235, 69] width 70 height 12
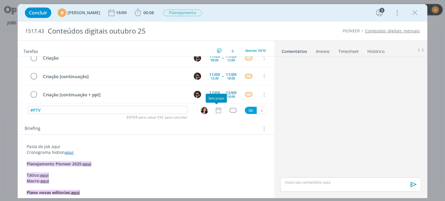
click at [219, 112] on icon "dialog" at bounding box center [219, 111] width 8 height 8
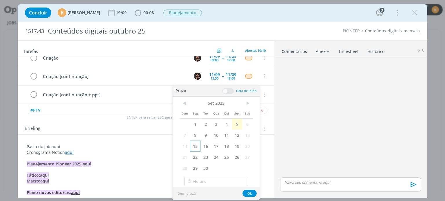
click at [198, 145] on span "15" at bounding box center [195, 146] width 10 height 11
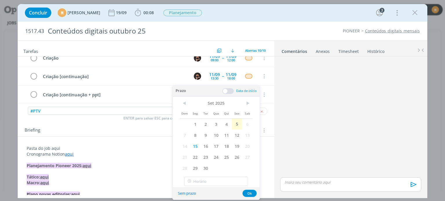
click at [225, 92] on span at bounding box center [228, 91] width 12 height 6
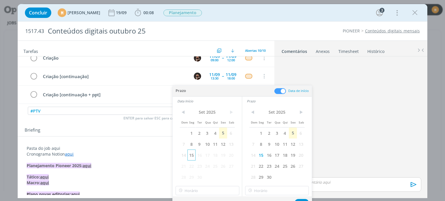
click at [192, 155] on span "15" at bounding box center [191, 155] width 8 height 11
click at [205, 190] on input "12:00" at bounding box center [208, 190] width 64 height 9
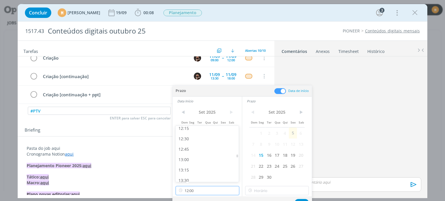
scroll to position [515, 0]
click at [201, 157] on div "13:00" at bounding box center [208, 159] width 65 height 10
type input "13:00"
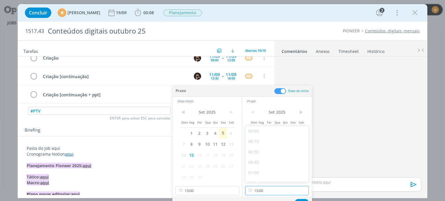
click at [289, 189] on input "13:00" at bounding box center [277, 190] width 64 height 9
click at [261, 163] on div "15:30" at bounding box center [277, 164] width 65 height 10
type input "15:30"
click at [306, 200] on button "Ok" at bounding box center [302, 202] width 14 height 7
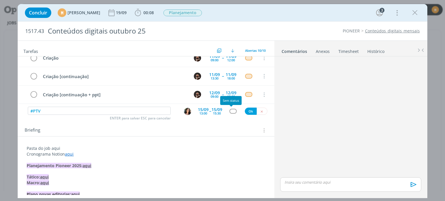
click at [229, 112] on div "dialog" at bounding box center [232, 111] width 7 height 5
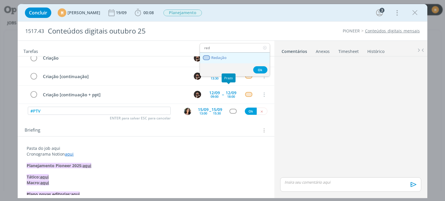
type input "red"
click at [225, 57] on span "Redação" at bounding box center [219, 58] width 15 height 5
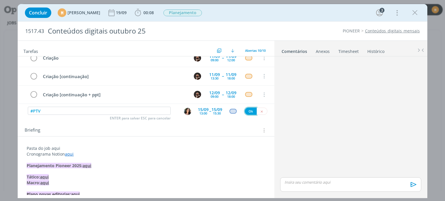
click at [246, 113] on button "Ok" at bounding box center [251, 111] width 12 height 7
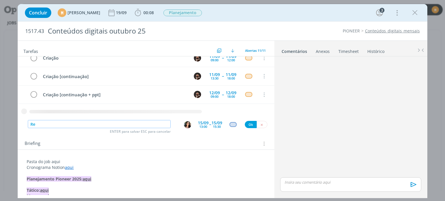
scroll to position [11, 0]
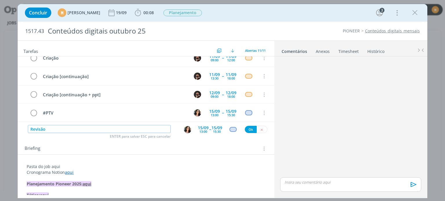
click at [185, 130] on img "dialog" at bounding box center [187, 129] width 7 height 7
type input "Revisão"
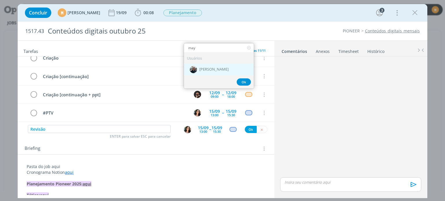
type input "may"
click at [199, 65] on div "[PERSON_NAME]" at bounding box center [219, 70] width 70 height 12
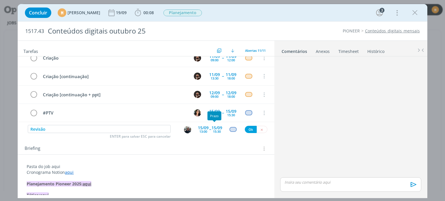
click at [216, 128] on div "15/09" at bounding box center [217, 128] width 11 height 4
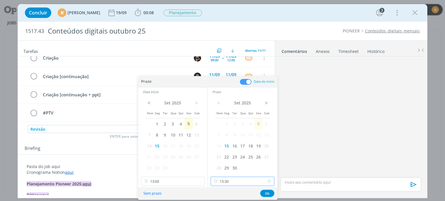
click at [238, 178] on input "15:30" at bounding box center [243, 181] width 64 height 9
click at [223, 119] on div "16:30" at bounding box center [243, 121] width 65 height 10
type input "16:30"
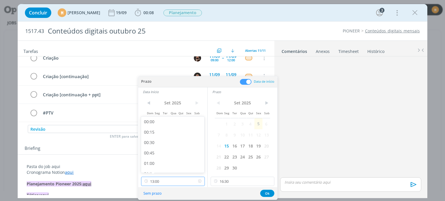
click at [157, 179] on input "13:00" at bounding box center [173, 181] width 64 height 9
click at [161, 183] on input "13:00" at bounding box center [173, 181] width 64 height 9
click at [166, 153] on div "15:30" at bounding box center [173, 154] width 65 height 10
type input "15:30"
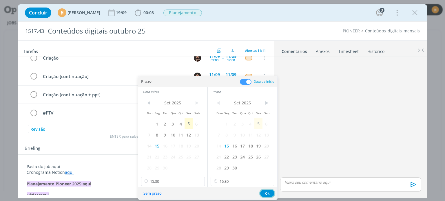
click at [268, 194] on button "Ok" at bounding box center [267, 193] width 14 height 7
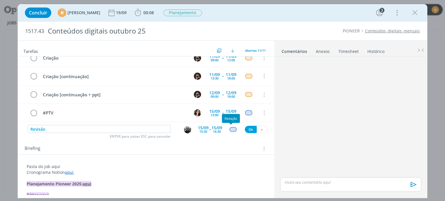
click at [229, 130] on div "dialog" at bounding box center [232, 129] width 7 height 5
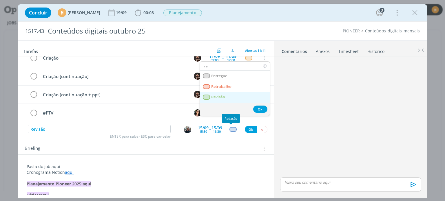
type input "re"
click at [221, 96] on span "Revisão" at bounding box center [219, 97] width 14 height 5
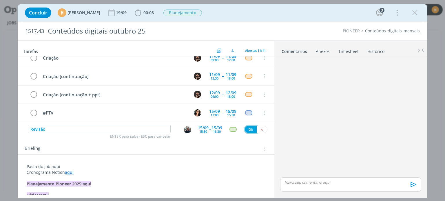
click at [250, 130] on button "Ok" at bounding box center [251, 129] width 12 height 7
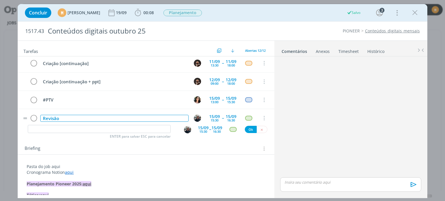
click at [91, 116] on div "Revisão" at bounding box center [114, 118] width 148 height 7
click at [83, 129] on input "dialog" at bounding box center [99, 129] width 143 height 8
click at [186, 132] on img "dialog" at bounding box center [187, 129] width 7 height 7
type input "Revisão"
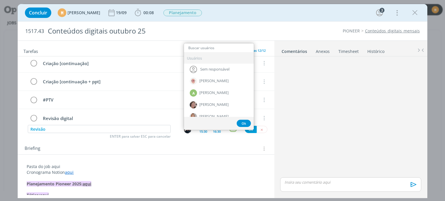
type input "h"
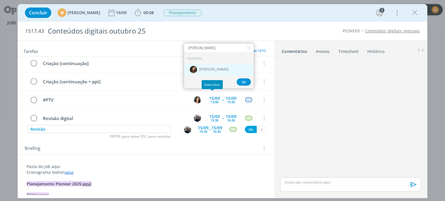
type input "julia"
click at [202, 64] on div "[PERSON_NAME]" at bounding box center [219, 70] width 70 height 12
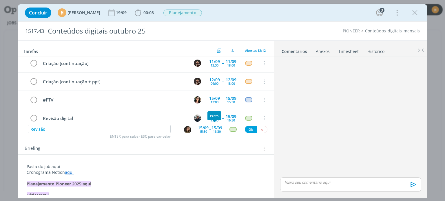
click at [212, 128] on div "15/09" at bounding box center [217, 128] width 11 height 4
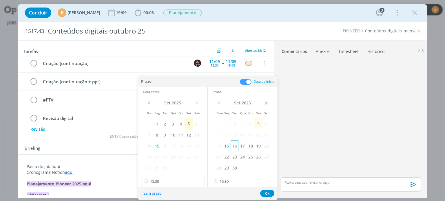
click at [232, 144] on span "16" at bounding box center [235, 146] width 8 height 11
click at [164, 144] on span "16" at bounding box center [165, 146] width 8 height 11
drag, startPoint x: 171, startPoint y: 183, endPoint x: 170, endPoint y: 174, distance: 9.0
click at [170, 183] on input "15:30" at bounding box center [173, 181] width 64 height 9
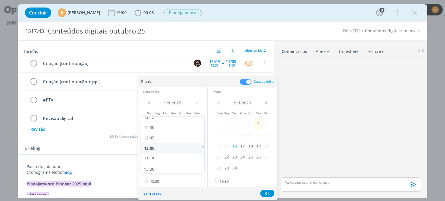
click at [166, 149] on div "13:00" at bounding box center [173, 148] width 65 height 10
type input "13:00"
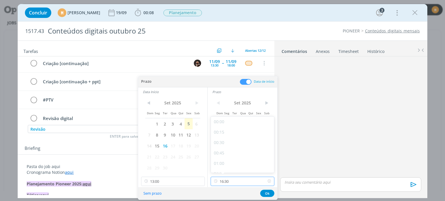
click at [237, 181] on input "16:30" at bounding box center [243, 181] width 64 height 9
click at [229, 147] on div "16:00" at bounding box center [243, 145] width 65 height 10
type input "16:00"
click at [265, 194] on button "Ok" at bounding box center [267, 193] width 14 height 7
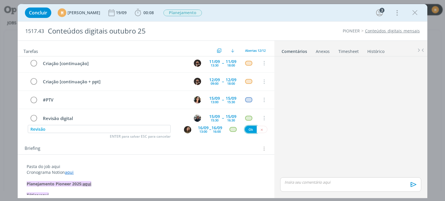
click at [247, 130] on button "Ok" at bounding box center [251, 129] width 12 height 7
click at [187, 127] on img "dialog" at bounding box center [187, 129] width 7 height 7
type input "Ajustes revisão"
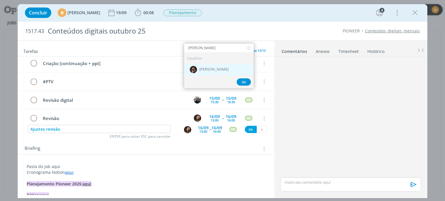
type input "douglas"
click at [208, 69] on span "[PERSON_NAME]" at bounding box center [213, 69] width 29 height 5
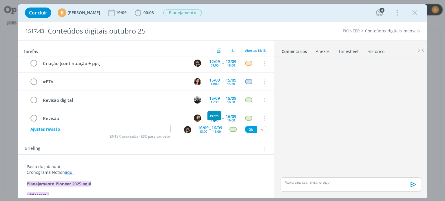
click at [219, 128] on div "16/09" at bounding box center [217, 128] width 11 height 4
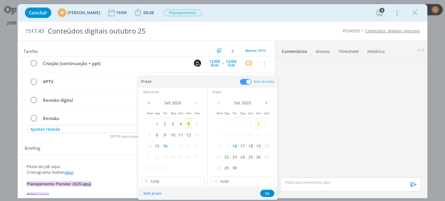
click at [237, 186] on div "< Set 2025 > Dom Seg Ter Qua Qui Sex Sab 1 2 3 4 5 6 7 8 9 10 11 12 13 14 15 16…" at bounding box center [243, 141] width 70 height 91
click at [235, 180] on input "16:00" at bounding box center [243, 181] width 64 height 9
click at [222, 123] on div "17:00" at bounding box center [243, 121] width 65 height 10
type input "17:00"
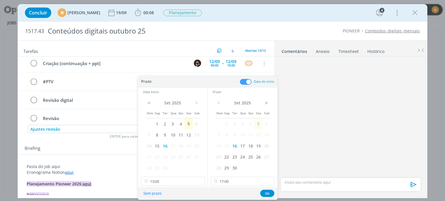
scroll to position [709, 0]
click at [170, 178] on input "13:00" at bounding box center [173, 181] width 64 height 9
click at [166, 146] on div "16:00" at bounding box center [173, 146] width 65 height 10
type input "16:00"
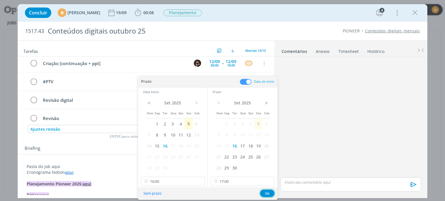
click at [271, 191] on button "Ok" at bounding box center [267, 193] width 14 height 7
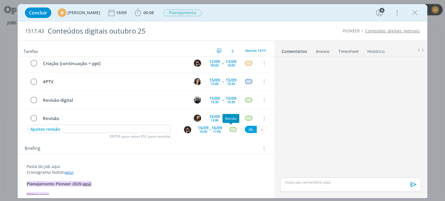
click at [234, 127] on button "dialog" at bounding box center [232, 129] width 7 height 5
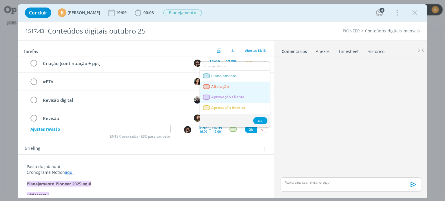
click at [222, 88] on span "Alteração" at bounding box center [221, 87] width 18 height 5
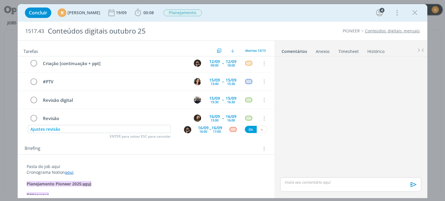
click at [249, 127] on button "Ok" at bounding box center [251, 129] width 12 height 7
click at [184, 130] on img "dialog" at bounding box center [187, 129] width 7 height 7
type input "Revisão ajustes"
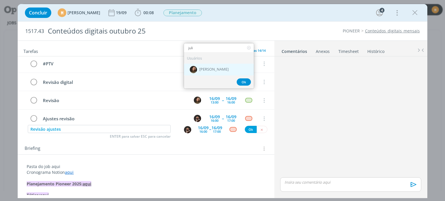
type input "juli"
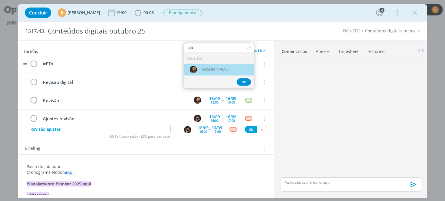
click at [207, 67] on span "[PERSON_NAME]" at bounding box center [213, 69] width 29 height 5
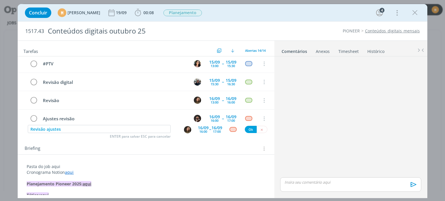
click at [200, 130] on div "16:00" at bounding box center [203, 131] width 8 height 3
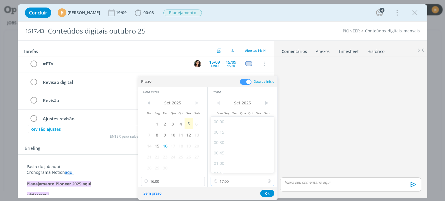
click at [245, 180] on input "17:00" at bounding box center [243, 181] width 64 height 9
click at [228, 147] on div "18:00" at bounding box center [243, 150] width 65 height 10
type input "18:00"
click at [182, 187] on div "< Set 2025 > Dom Seg Ter Qua Qui Sex Sab 1 2 3 4 5 6 7 8 9 10 11 12 13 14 15 16…" at bounding box center [172, 141] width 69 height 91
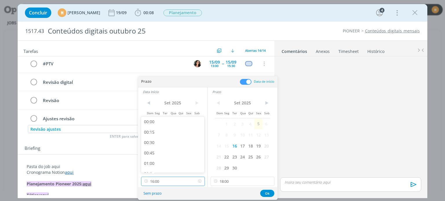
click at [178, 183] on input "16:00" at bounding box center [173, 181] width 64 height 9
click at [182, 150] on div "17:00" at bounding box center [173, 150] width 65 height 10
type input "17:00"
click at [268, 191] on button "Ok" at bounding box center [267, 193] width 14 height 7
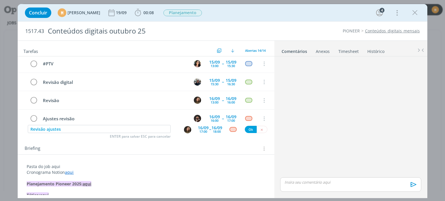
click at [230, 130] on div "dialog" at bounding box center [232, 129] width 7 height 5
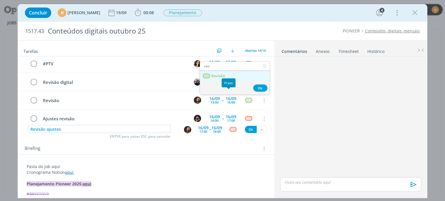
type input "rev"
click at [221, 77] on span "Revisão" at bounding box center [219, 76] width 14 height 5
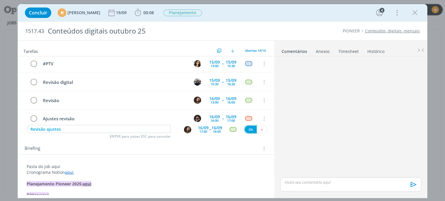
click at [248, 132] on button "Ok" at bounding box center [251, 129] width 12 height 7
click at [185, 127] on img "dialog" at bounding box center [187, 129] width 7 height 7
type input "Enviar para o cliente"
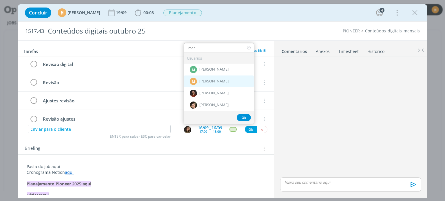
type input "mar"
click at [224, 80] on span "[PERSON_NAME]" at bounding box center [213, 81] width 29 height 5
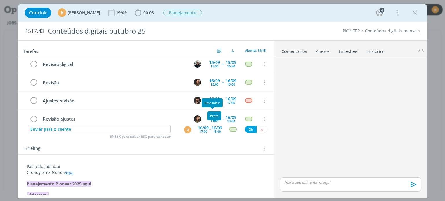
click at [205, 127] on div "16/09" at bounding box center [203, 128] width 11 height 4
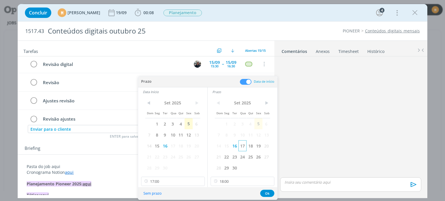
click at [246, 146] on span "17" at bounding box center [242, 146] width 8 height 11
click at [175, 146] on span "17" at bounding box center [173, 146] width 8 height 11
click at [178, 183] on input "17:00" at bounding box center [173, 181] width 64 height 9
click at [270, 180] on icon at bounding box center [269, 181] width 7 height 9
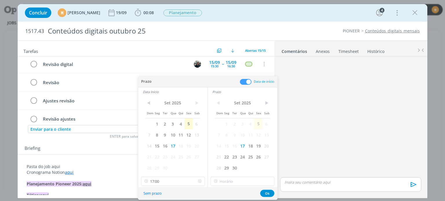
click at [201, 181] on icon at bounding box center [199, 181] width 7 height 9
click at [267, 194] on button "Ok" at bounding box center [267, 193] width 14 height 7
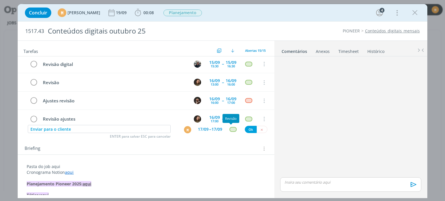
click at [230, 129] on div "dialog" at bounding box center [232, 129] width 7 height 5
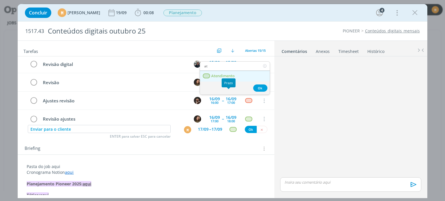
type input "at"
click at [224, 74] on span "Atendimento" at bounding box center [223, 76] width 23 height 5
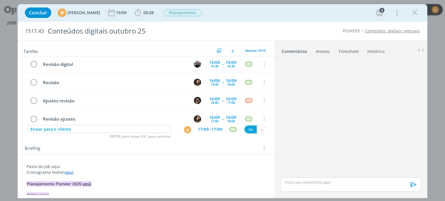
click at [245, 126] on button "Ok" at bounding box center [251, 129] width 12 height 7
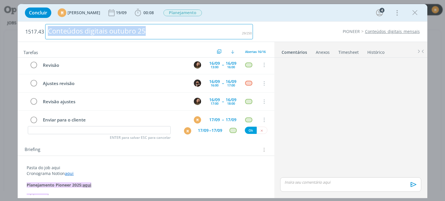
drag, startPoint x: 153, startPoint y: 32, endPoint x: 44, endPoint y: 21, distance: 109.2
click at [44, 21] on div "Concluir M Mariana Kochenborger 19/09 00:08 Iniciar Apontar Data * 05/09/2025 H…" at bounding box center [222, 101] width 409 height 194
copy div "Conteúdos digitais outubro 25"
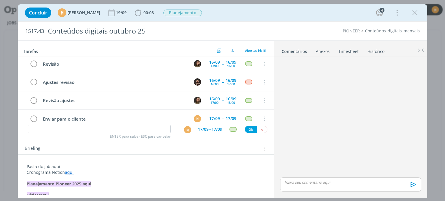
click at [56, 167] on p "Pasta do job aqui" at bounding box center [146, 167] width 238 height 6
click at [58, 191] on button "dialog" at bounding box center [61, 190] width 8 height 7
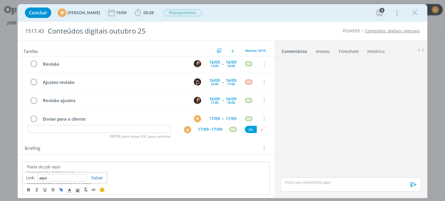
paste input "https://sobeae.sharepoint.com/:f:/s/SOBEAE/Eq2kRokXBYJFpH2NPxNOcMMBpmwb6W4UOKcm…"
type input "https://sobeae.sharepoint.com/:f:/s/SOBEAE/Eq2kRokXBYJFpH2NPxNOcMMBpmwb6W4UOKcm…"
click at [98, 176] on link "dialog" at bounding box center [95, 178] width 17 height 6
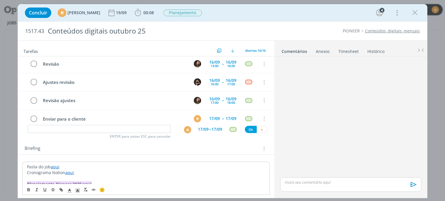
click at [100, 167] on p "Pasta do job aqui" at bounding box center [146, 167] width 238 height 6
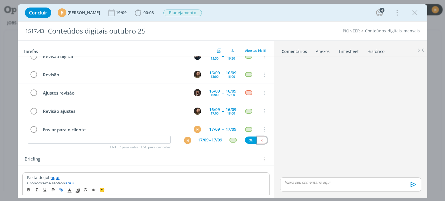
click at [260, 140] on icon "dialog" at bounding box center [262, 141] width 4 height 4
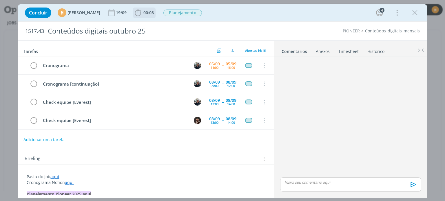
click at [154, 12] on span "00:08" at bounding box center [148, 13] width 10 height 6
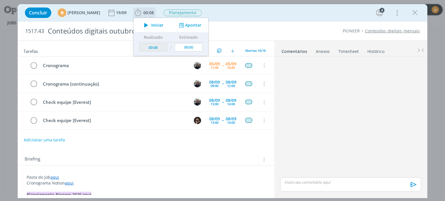
click at [204, 38] on th "Estimado" at bounding box center [189, 37] width 31 height 9
click at [204, 52] on td "00:00" at bounding box center [189, 48] width 31 height 12
click at [203, 48] on input "00:00" at bounding box center [189, 47] width 28 height 8
type input "35:00"
click at [249, 14] on div "Concluir M Mariana Kochenborger 19/09 00:08 / 35:00 Iniciar Apontar Data * 05/0…" at bounding box center [222, 13] width 401 height 14
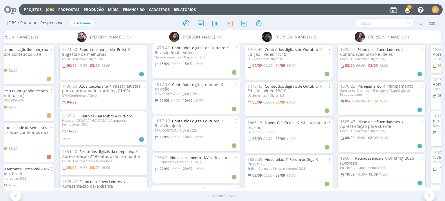
scroll to position [1072, 0]
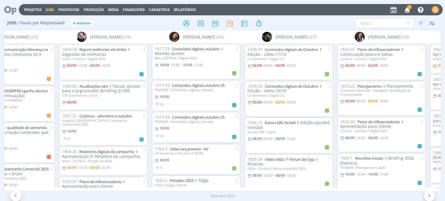
scroll to position [1145, 0]
